Goal: Connect with others: Participate in discussion

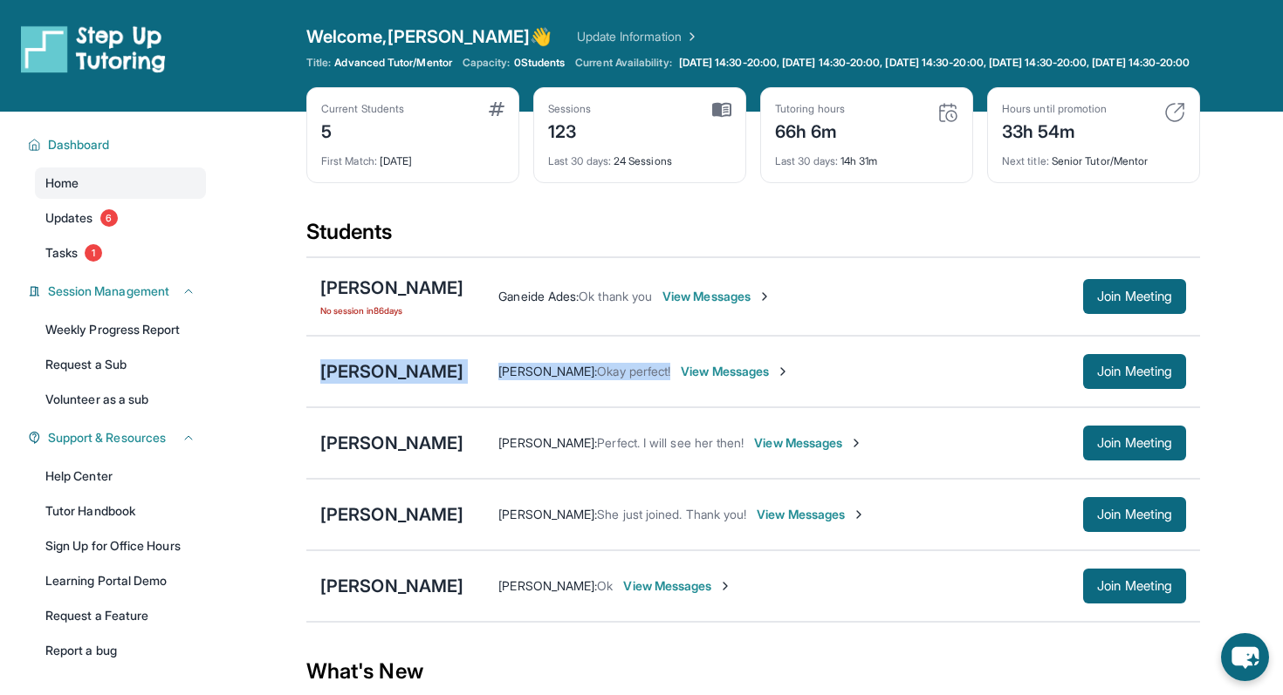
drag, startPoint x: 299, startPoint y: 387, endPoint x: 553, endPoint y: 394, distance: 254.0
click at [553, 394] on main "Current Students 5 First Match : [DATE] Sessions 123 Last 30 days : 24 Sessions…" at bounding box center [752, 594] width 1059 height 964
click at [316, 381] on div "[PERSON_NAME] [PERSON_NAME] : Okay perfect! View Messages Join Meeting" at bounding box center [752, 372] width 893 height 72
drag, startPoint x: 311, startPoint y: 383, endPoint x: 550, endPoint y: 377, distance: 239.2
click at [550, 377] on div "[PERSON_NAME] [PERSON_NAME] : Okay perfect! View Messages Join Meeting" at bounding box center [752, 372] width 893 height 72
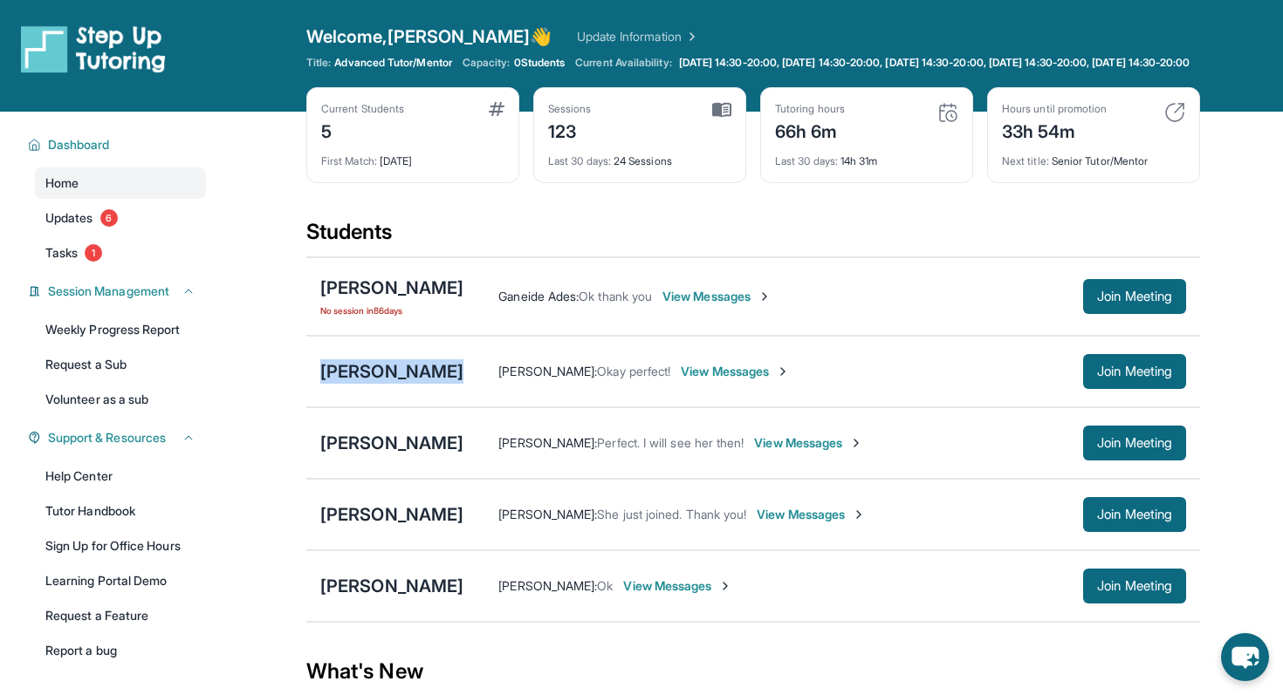
copy div "[PERSON_NAME]"
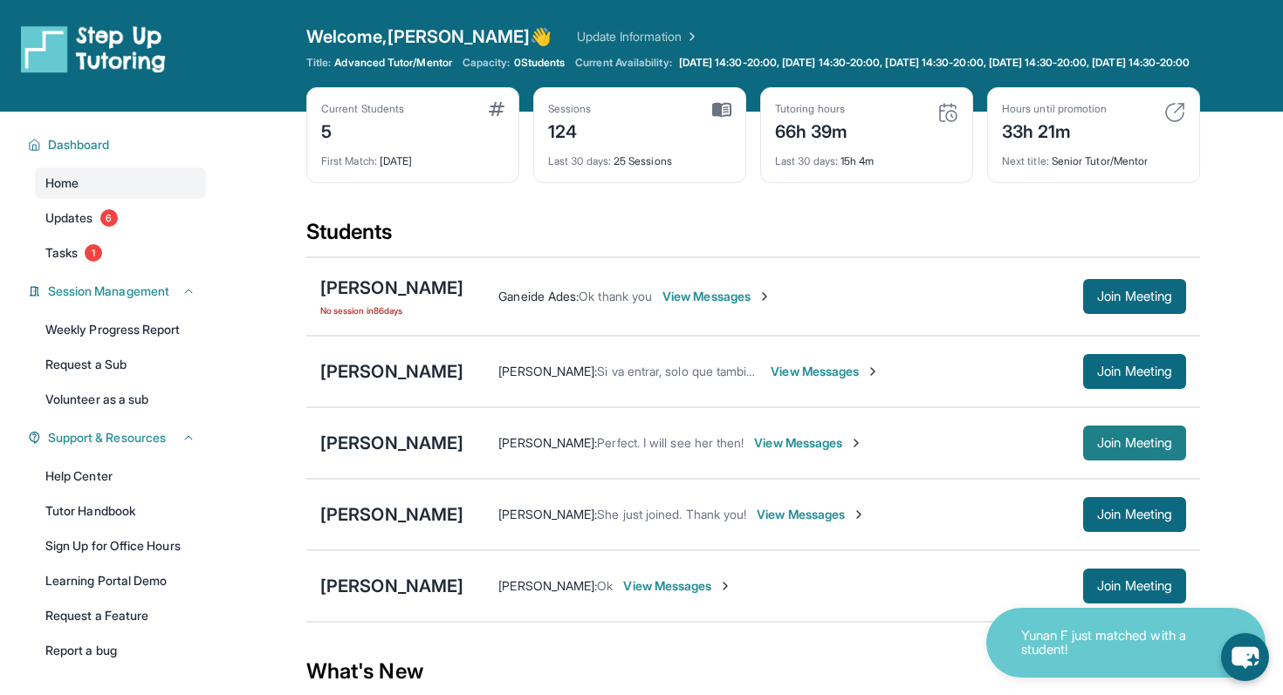
click at [1099, 448] on span "Join Meeting" at bounding box center [1134, 443] width 75 height 10
